Goal: Information Seeking & Learning: Find specific fact

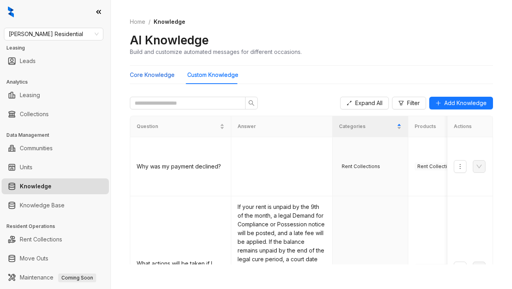
click at [158, 76] on Knowledge "Core Knowledge" at bounding box center [152, 75] width 45 height 9
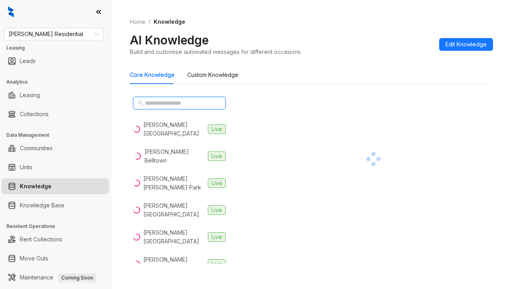
click at [155, 106] on input "text" at bounding box center [180, 103] width 70 height 9
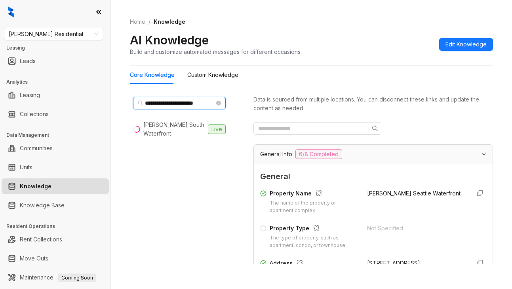
type input "**********"
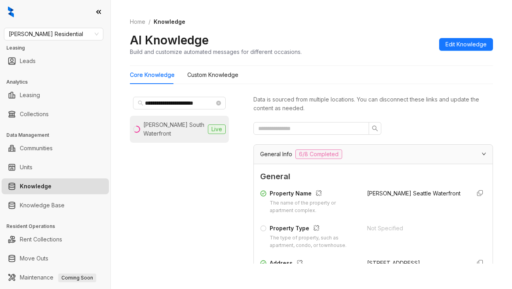
click at [177, 128] on div "[PERSON_NAME] South Waterfront" at bounding box center [173, 128] width 61 height 17
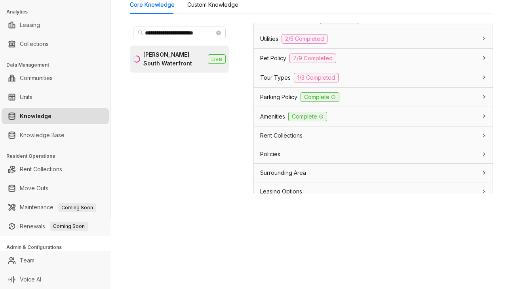
scroll to position [644, 0]
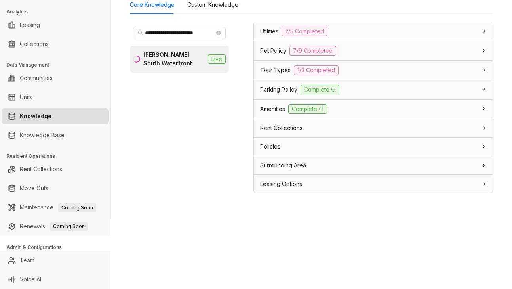
click at [292, 185] on span "Leasing Options" at bounding box center [281, 183] width 42 height 9
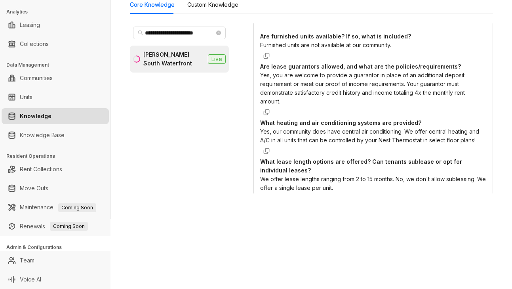
scroll to position [842, 0]
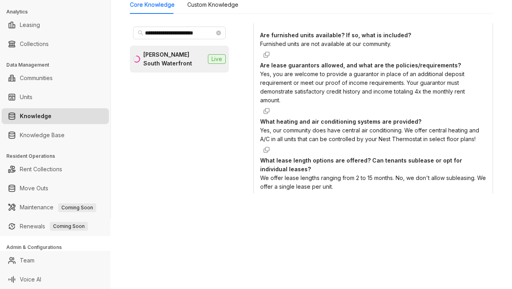
click at [409, 192] on div "Are furnished units available? If so, what is included? Furnished units are not…" at bounding box center [373, 126] width 226 height 190
click at [418, 198] on div "Data is sourced from multiple locations. You can disconnect these links and upd…" at bounding box center [374, 111] width 240 height 177
click at [61, 252] on ul "Team" at bounding box center [55, 260] width 111 height 19
